Goal: Use online tool/utility: Utilize a website feature to perform a specific function

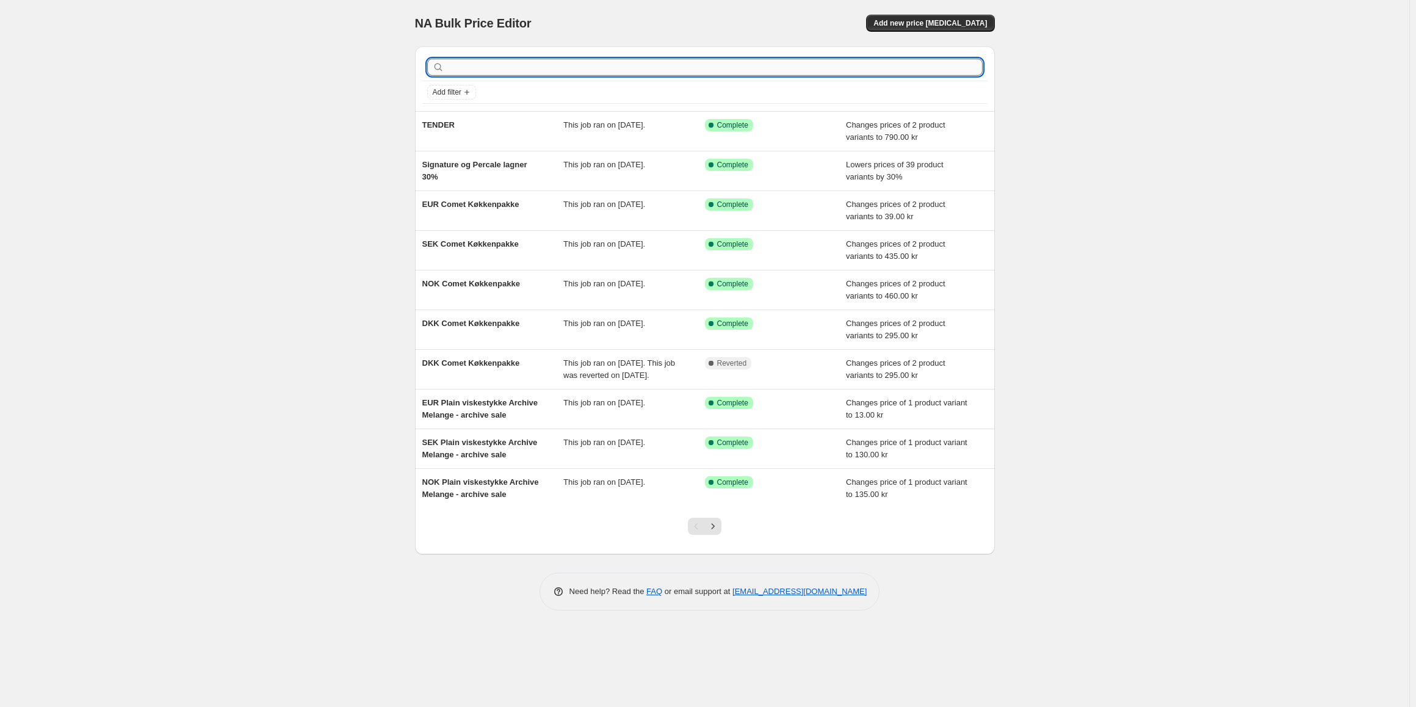
click at [517, 65] on input "text" at bounding box center [715, 67] width 536 height 17
type input "Un"
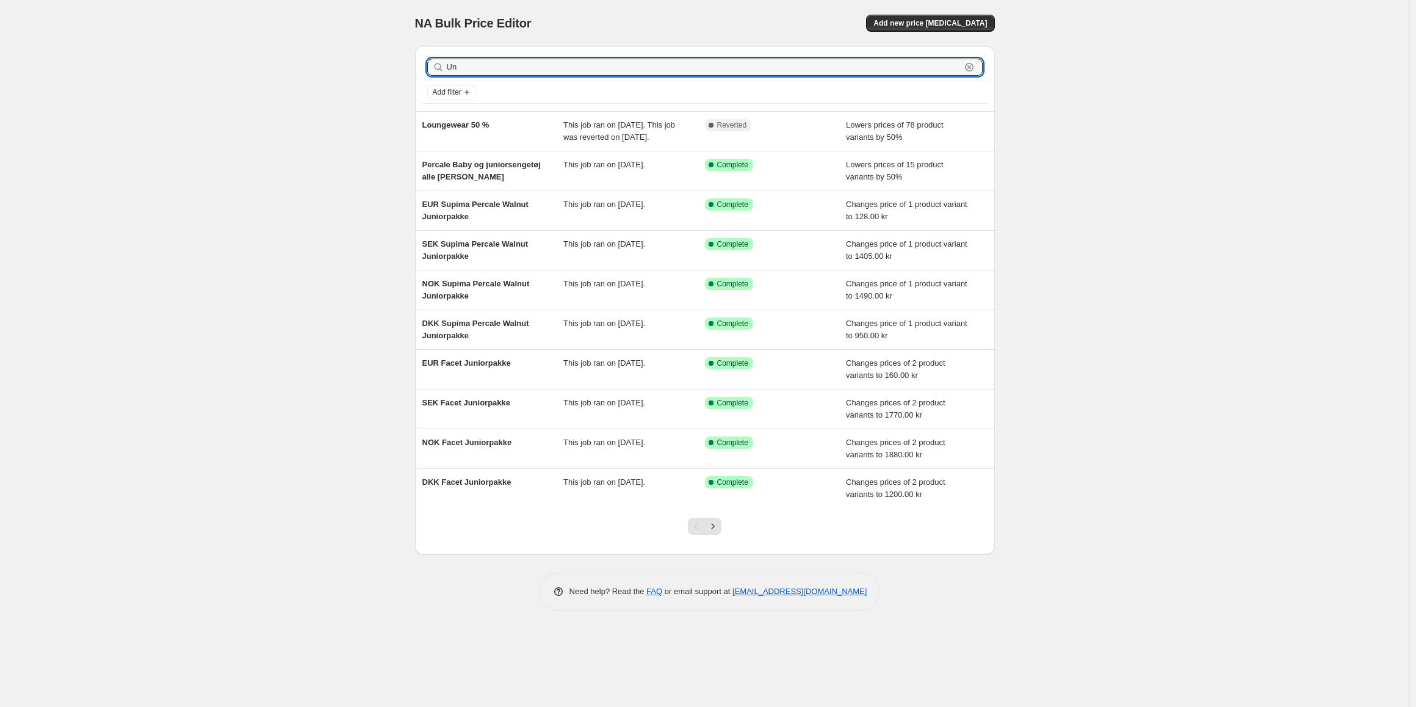
click at [517, 65] on input "Un" at bounding box center [704, 67] width 514 height 17
type input "Union"
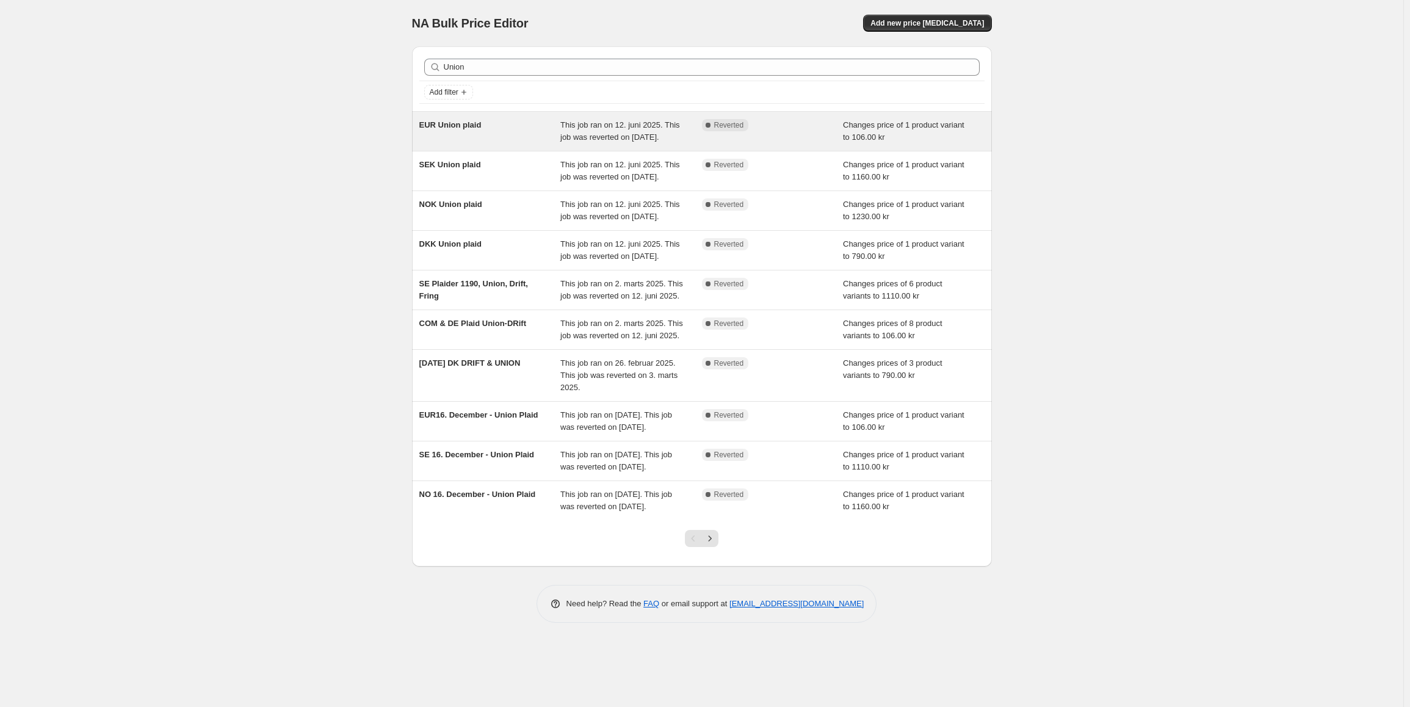
click at [470, 124] on span "EUR Union plaid" at bounding box center [450, 124] width 62 height 9
